Goal: Task Accomplishment & Management: Complete application form

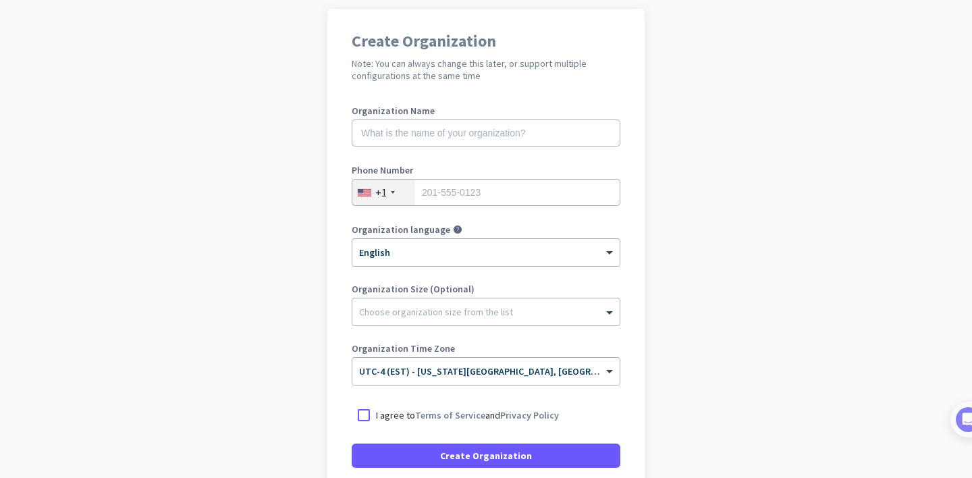
scroll to position [103, 0]
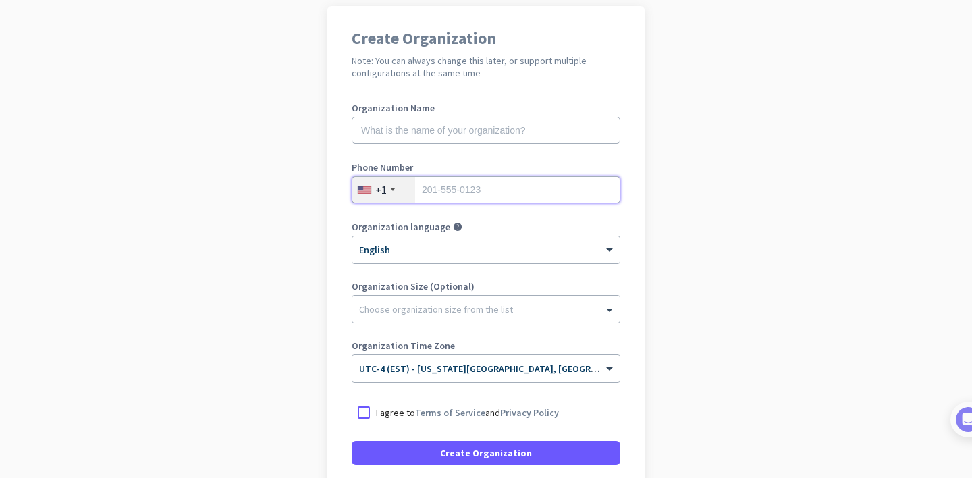
click at [495, 194] on input "tel" at bounding box center [486, 189] width 269 height 27
type input "5713731812"
click at [654, 304] on app-onboarding-organization "Create Organization Note: You can always change this later, or support multiple…" at bounding box center [486, 298] width 972 height 585
click at [359, 415] on div at bounding box center [364, 412] width 24 height 24
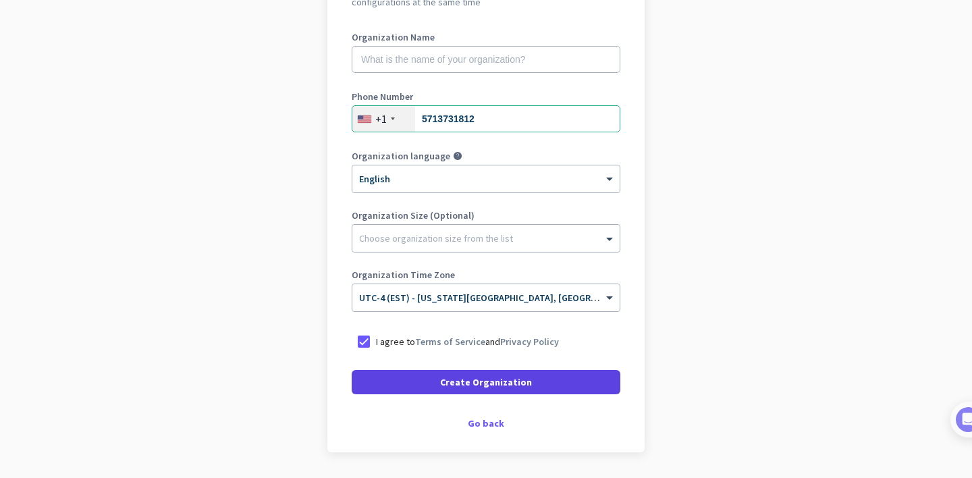
scroll to position [178, 0]
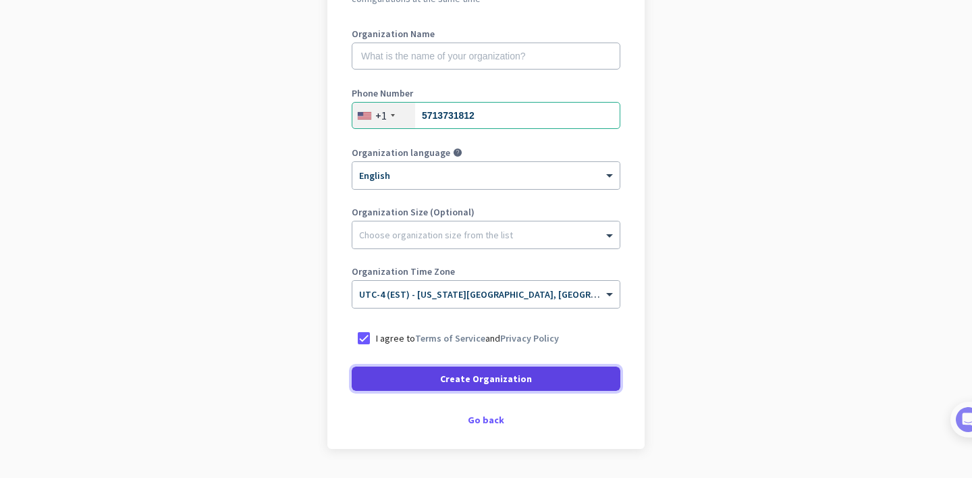
click at [434, 378] on span at bounding box center [486, 379] width 269 height 32
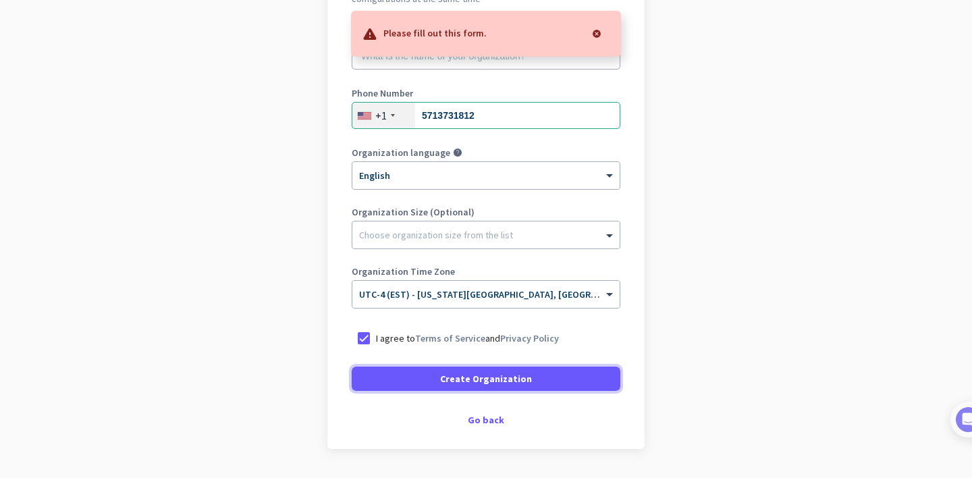
scroll to position [57, 0]
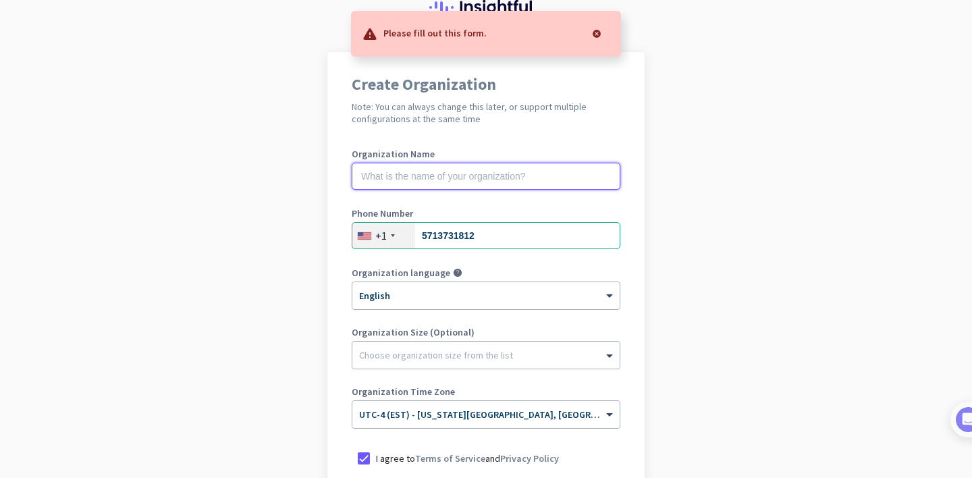
click at [419, 174] on input "text" at bounding box center [486, 176] width 269 height 27
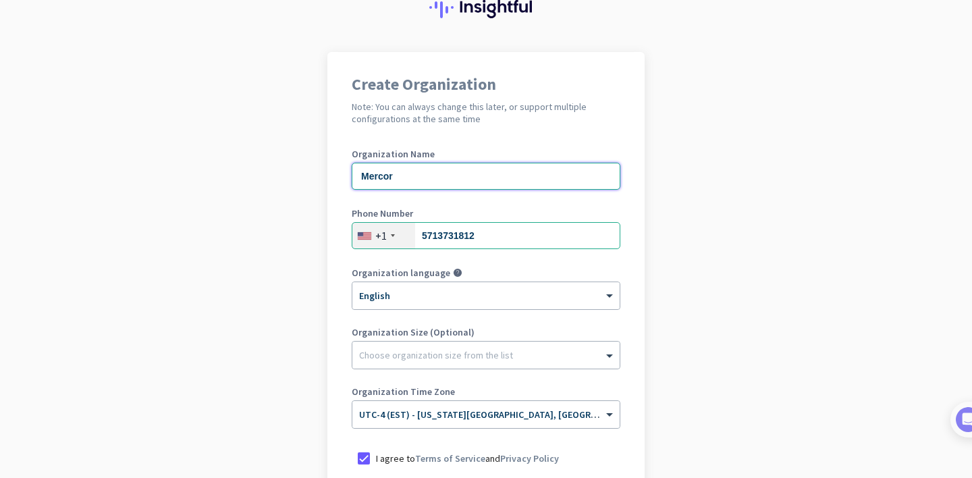
scroll to position [176, 0]
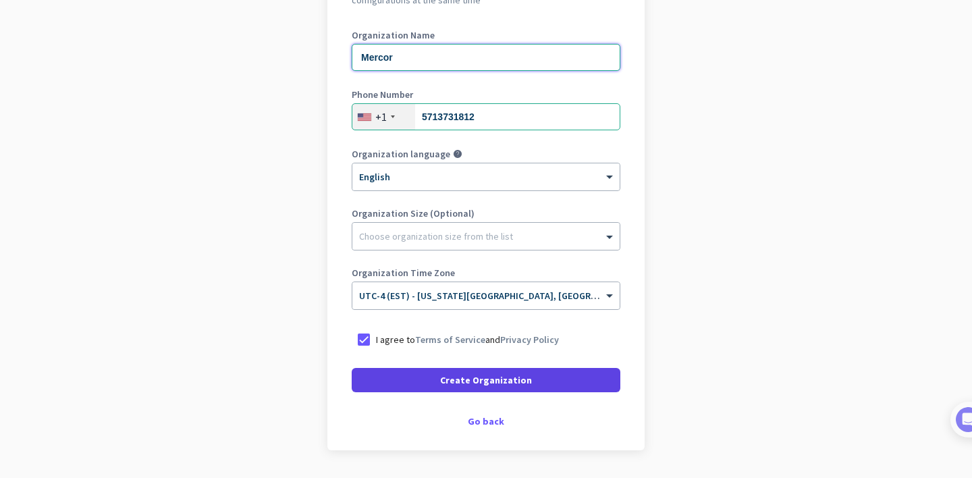
type input "Mercor"
click at [429, 382] on span at bounding box center [486, 380] width 269 height 32
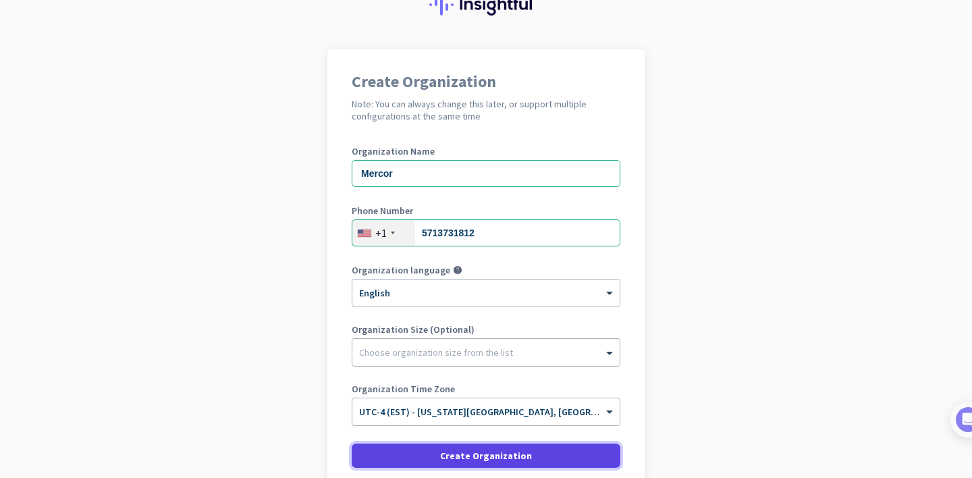
scroll to position [81, 0]
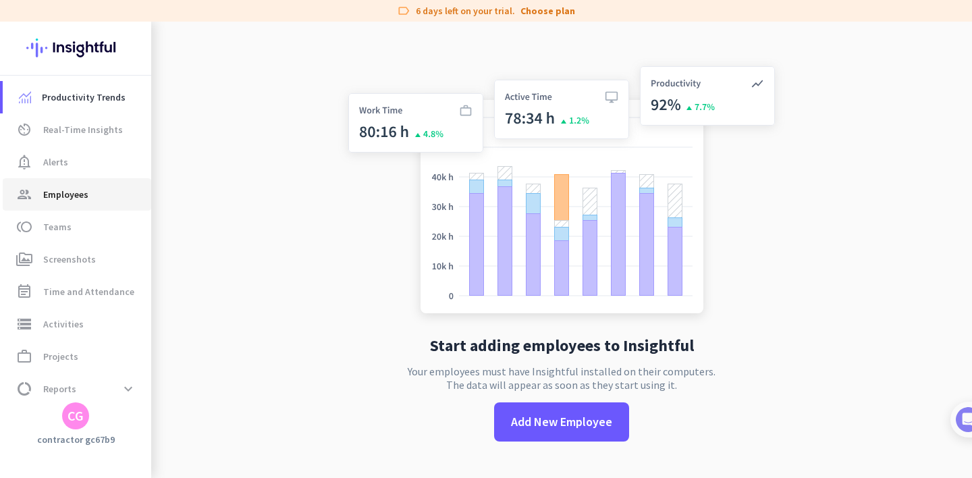
click at [84, 192] on span "Employees" at bounding box center [65, 194] width 45 height 16
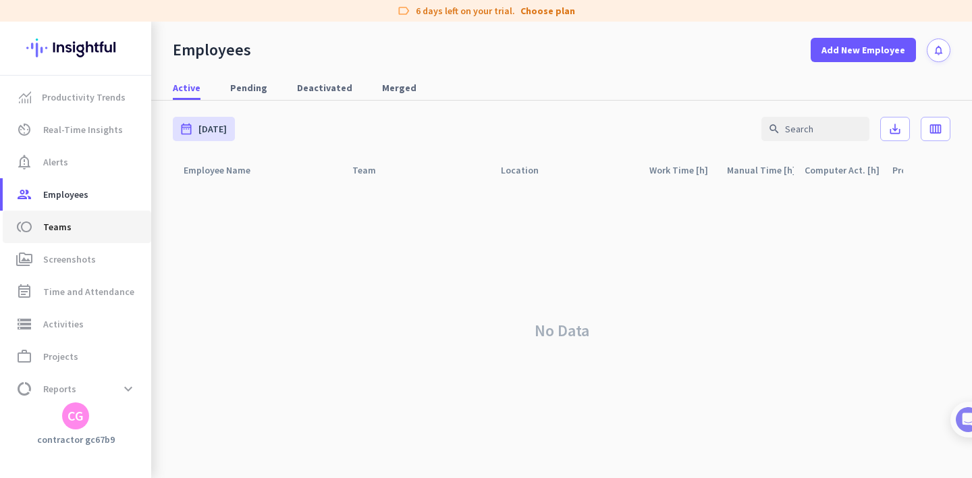
click at [74, 229] on span "toll Teams" at bounding box center [77, 227] width 127 height 16
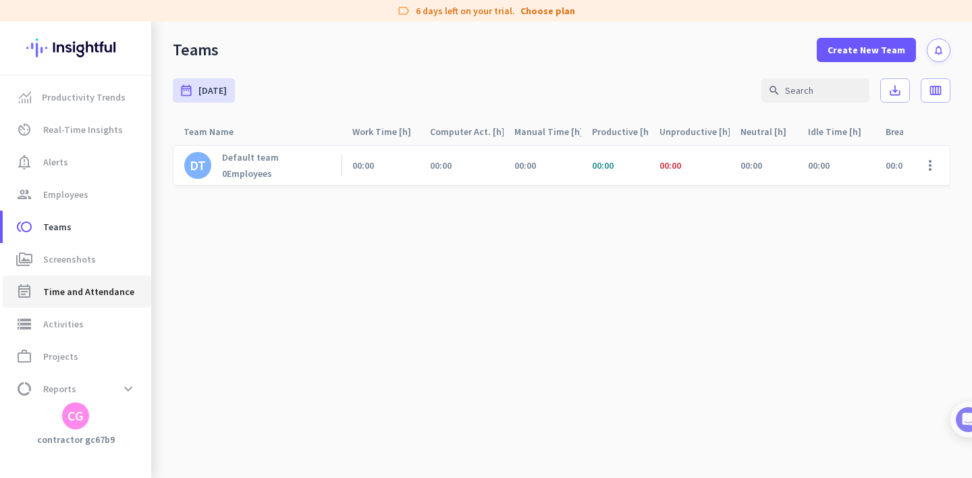
click at [85, 293] on span "Time and Attendance" at bounding box center [88, 292] width 91 height 16
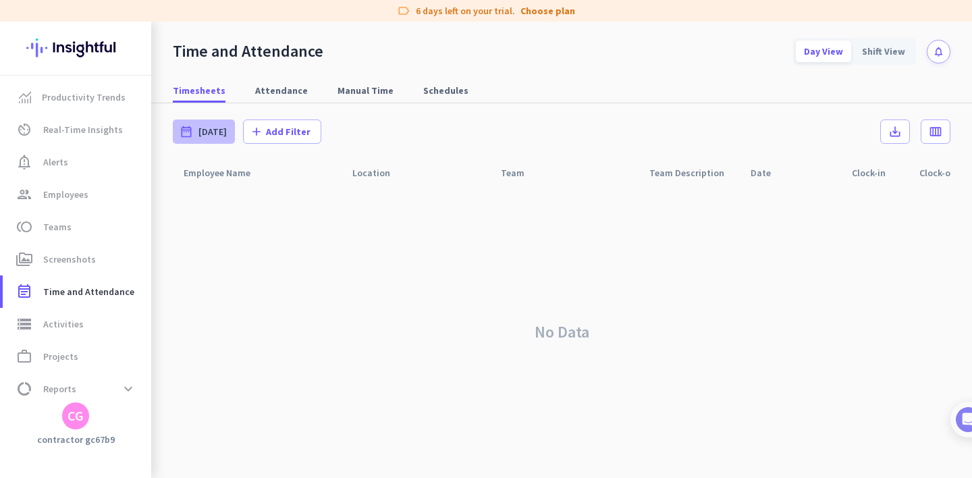
click at [203, 132] on span "[DATE]" at bounding box center [213, 132] width 28 height 14
